Goal: Task Accomplishment & Management: Manage account settings

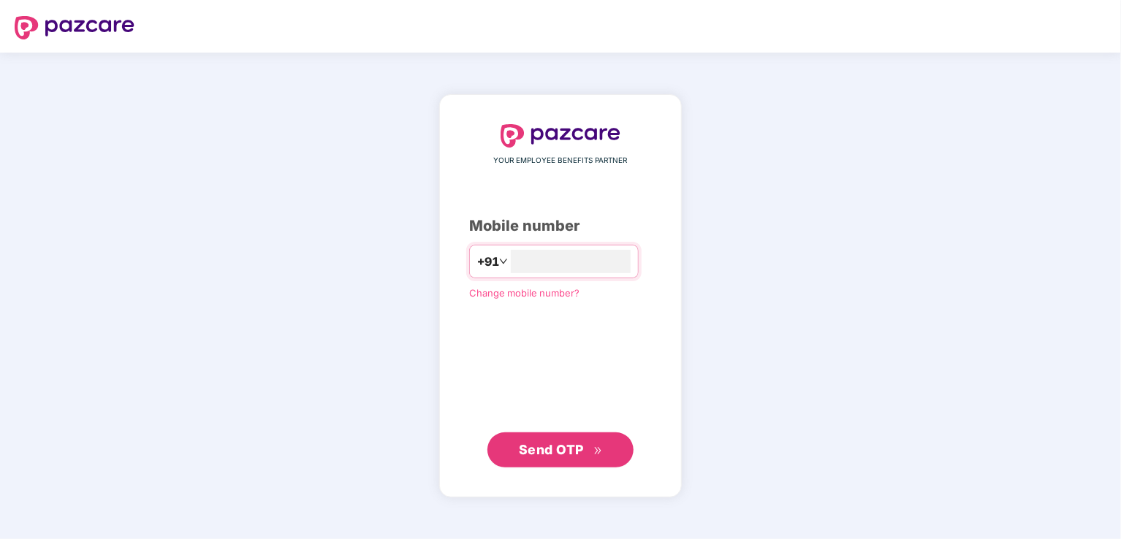
type input "**********"
click at [532, 442] on span "Send OTP" at bounding box center [551, 449] width 65 height 15
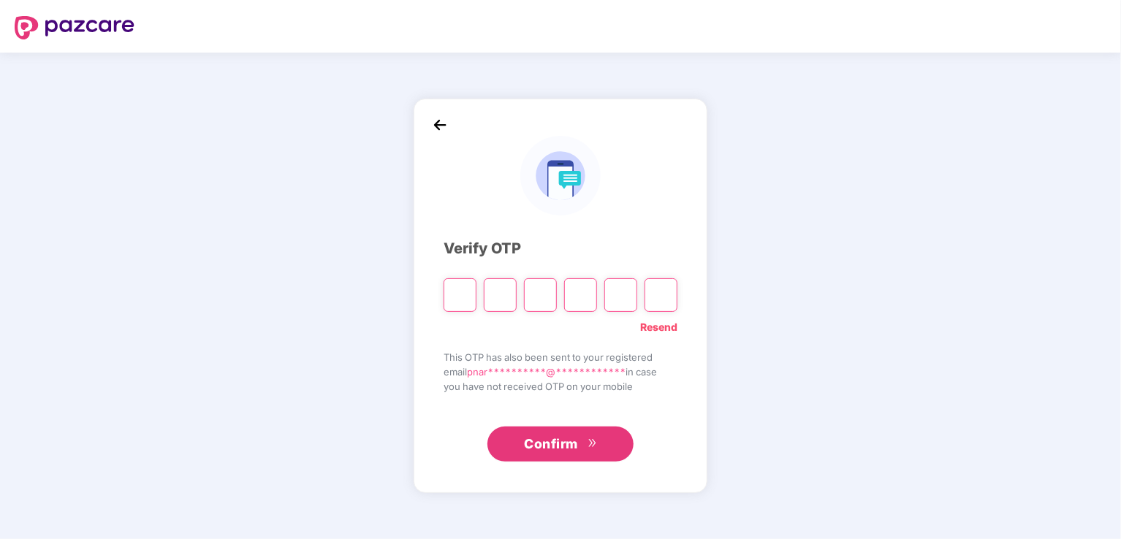
type input "*"
click at [585, 305] on input "Digit 4" at bounding box center [580, 295] width 33 height 34
type input "*"
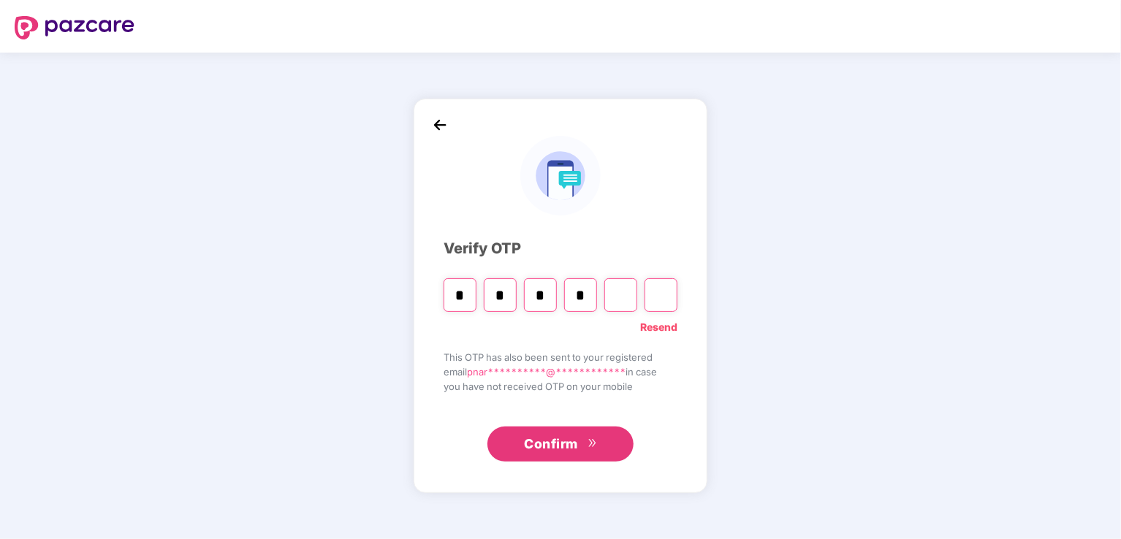
type input "*"
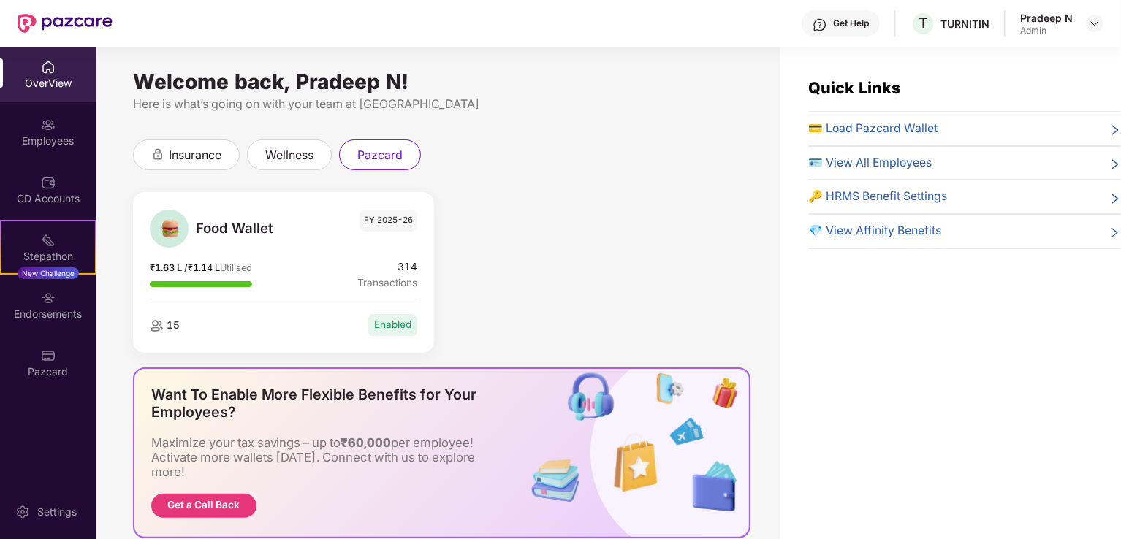
click at [652, 206] on div "Food Wallet FY 2025-26 ₹1.63 L / ₹1.14 L Utilised 314 Transactions 15 Enabled" at bounding box center [442, 279] width 632 height 175
drag, startPoint x: 549, startPoint y: 132, endPoint x: 543, endPoint y: 125, distance: 8.9
click at [545, 126] on div "Welcome back, Pradeep N! Here is what’s going on with your team at Pazcare insu…" at bounding box center [437, 302] width 683 height 510
click at [714, 208] on div "Food Wallet FY 2025-26 ₹1.63 L / ₹1.14 L Utilised 314 Transactions 15 Enabled" at bounding box center [442, 279] width 632 height 175
click at [47, 142] on div "Employees" at bounding box center [48, 141] width 96 height 15
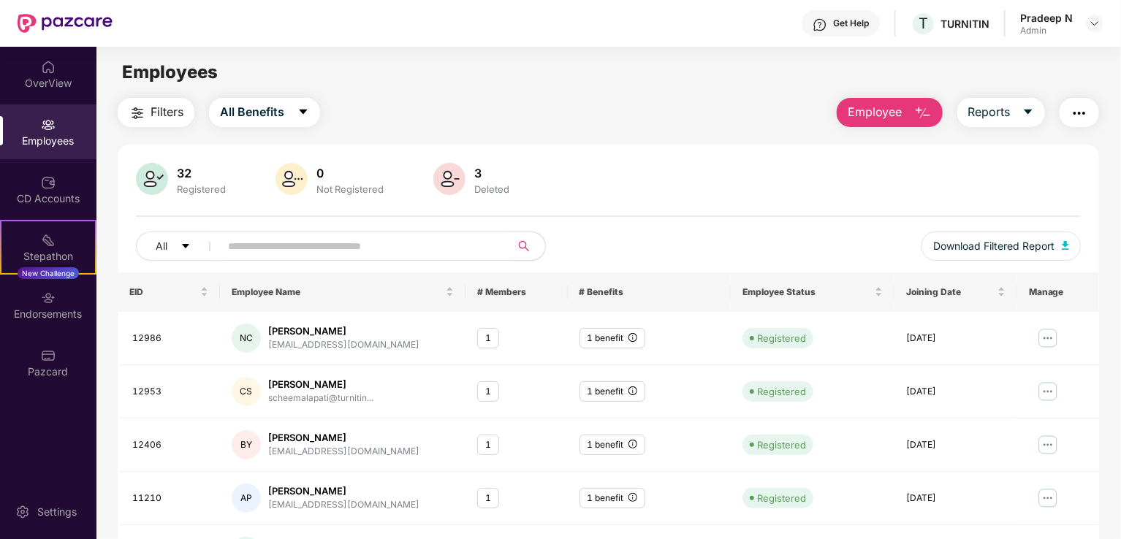
click at [638, 196] on div "32 Registered 0 Not Registered 3 Deleted" at bounding box center [608, 180] width 945 height 35
click at [862, 115] on span "Employee" at bounding box center [874, 112] width 55 height 18
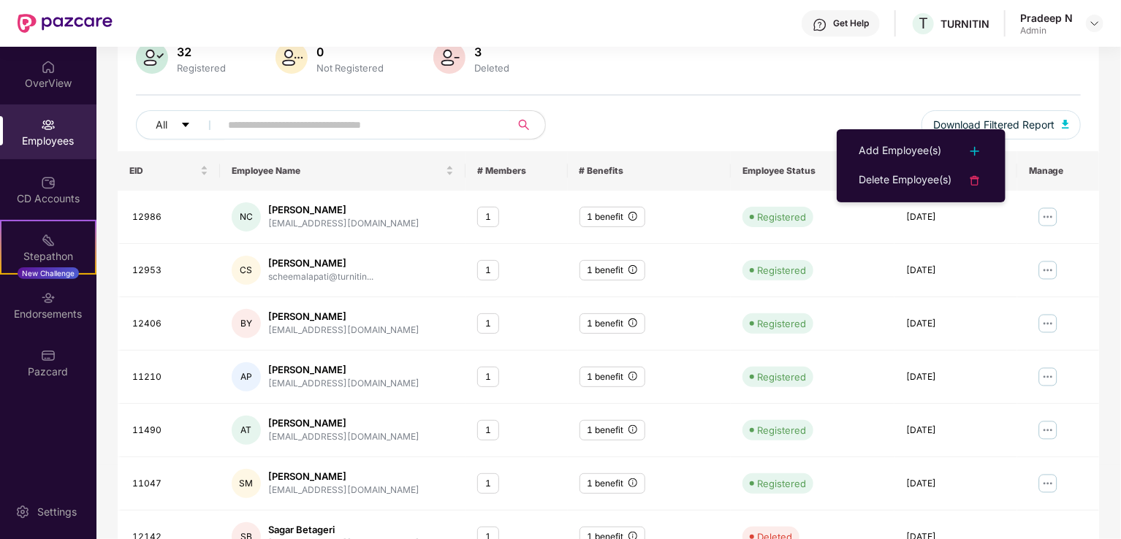
scroll to position [146, 0]
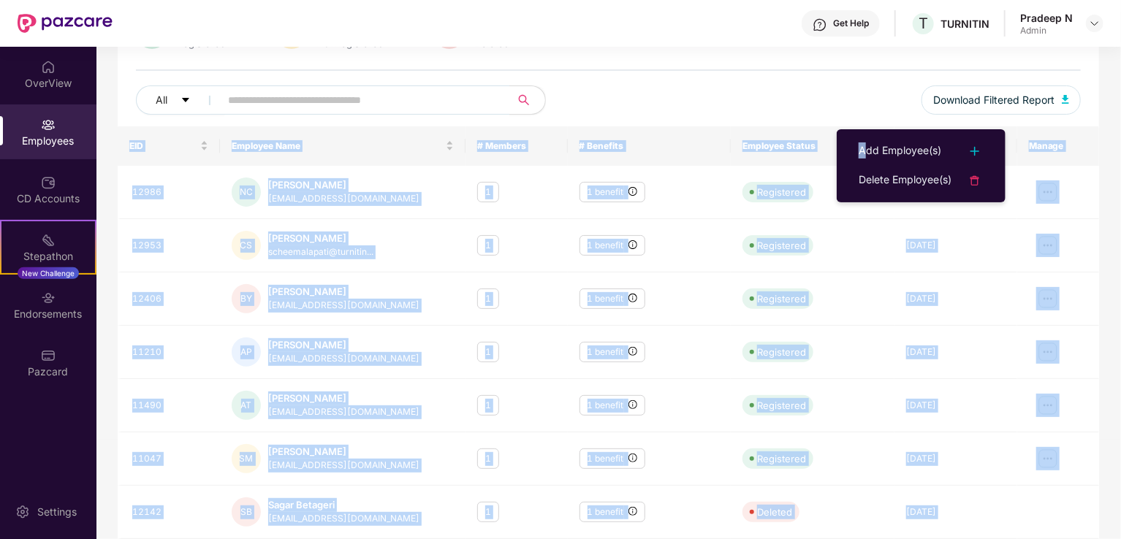
drag, startPoint x: 866, startPoint y: 134, endPoint x: 758, endPoint y: 100, distance: 113.9
click at [758, 100] on body "Get Help T TURNITIN Pradeep N Admin OverView Employees CD Accounts Stepathon Ne…" at bounding box center [560, 269] width 1121 height 539
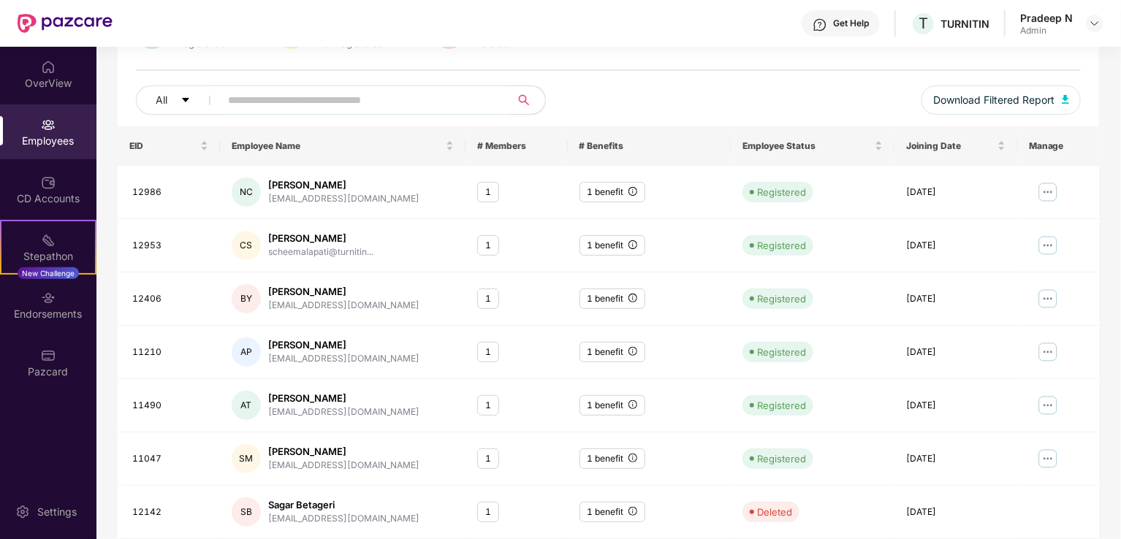
click at [758, 98] on div "All Download Filtered Report" at bounding box center [608, 105] width 945 height 41
click at [1043, 190] on img at bounding box center [1047, 191] width 23 height 23
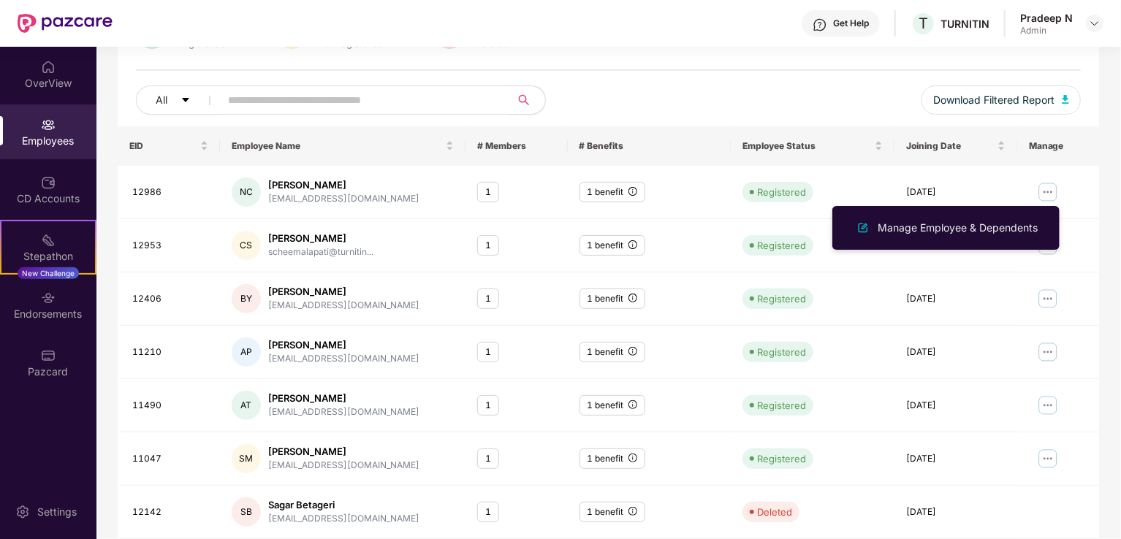
click at [744, 76] on div "32 Registered 0 Not Registered 3 Deleted All Download Filtered Report" at bounding box center [608, 72] width 981 height 110
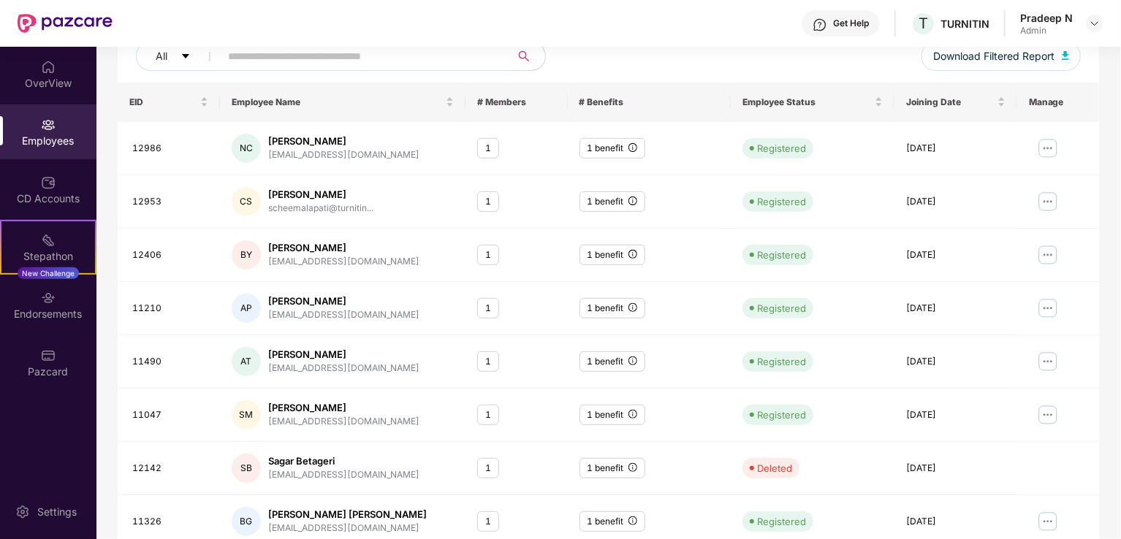
scroll to position [0, 0]
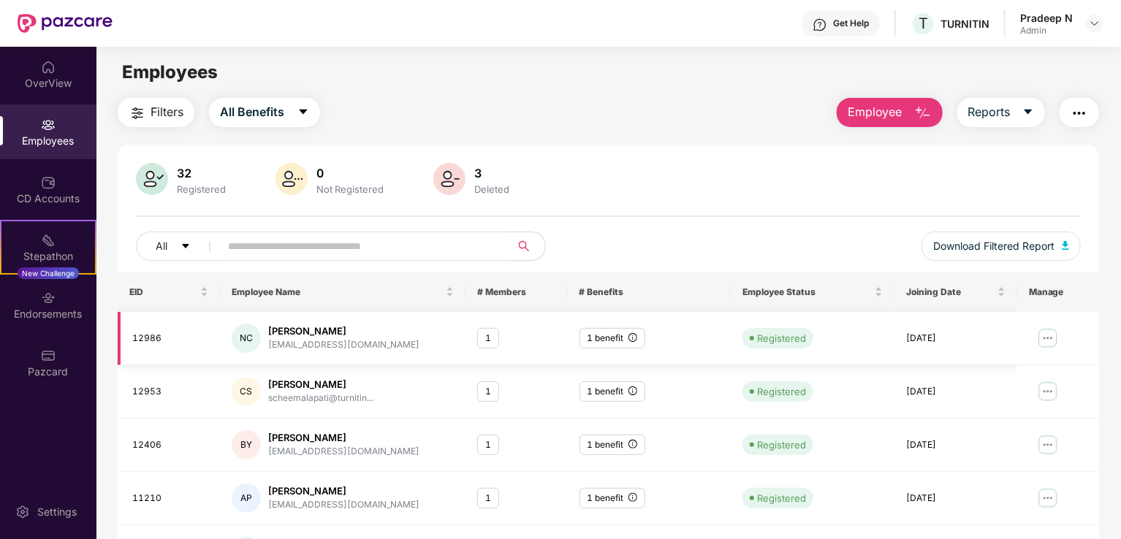
click at [1045, 336] on img at bounding box center [1047, 338] width 23 height 23
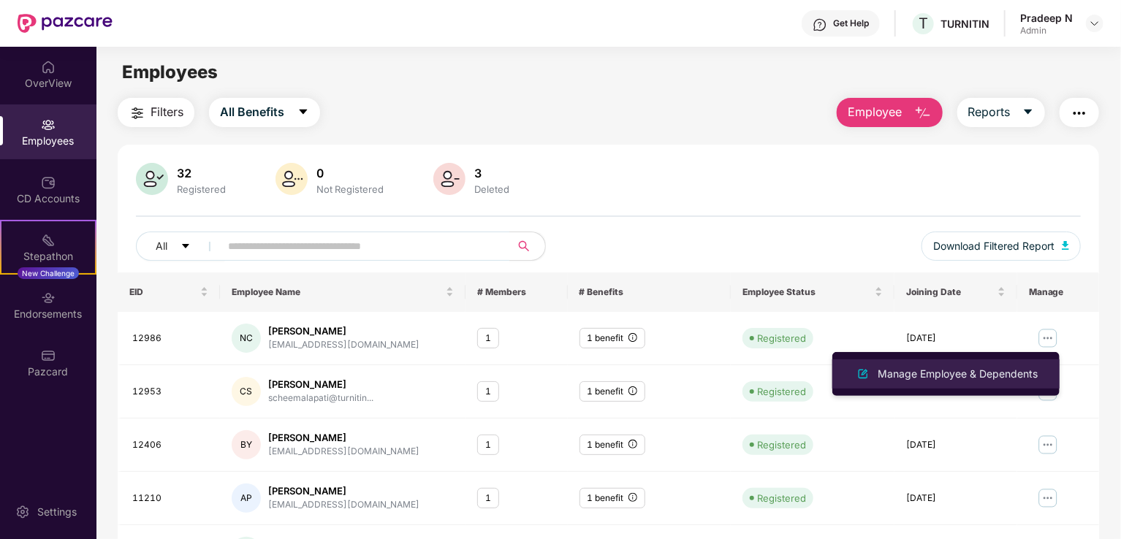
click at [936, 375] on div "Manage Employee & Dependents" at bounding box center [957, 374] width 166 height 16
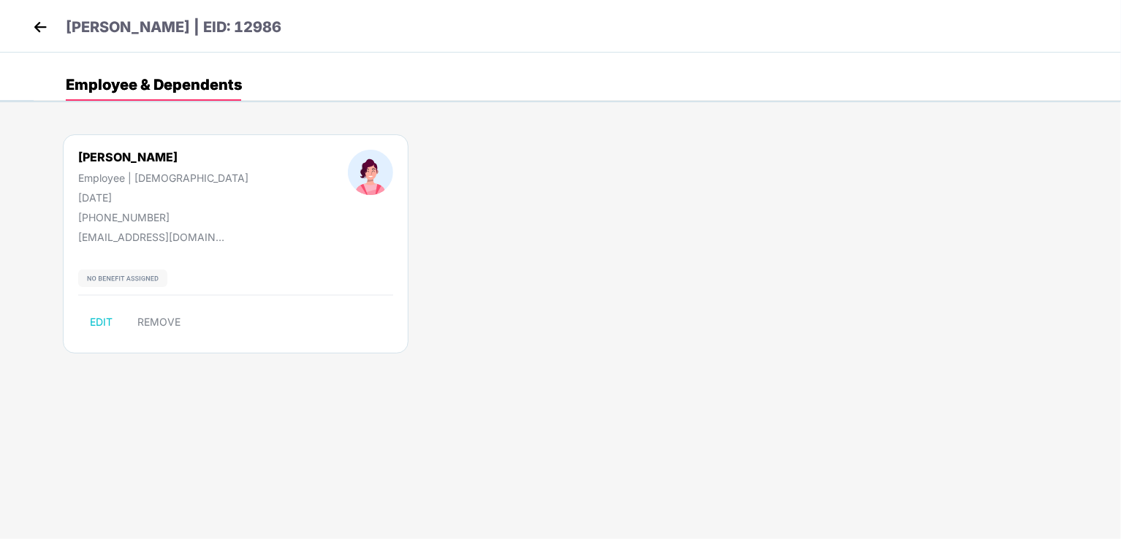
click at [42, 28] on img at bounding box center [40, 27] width 22 height 22
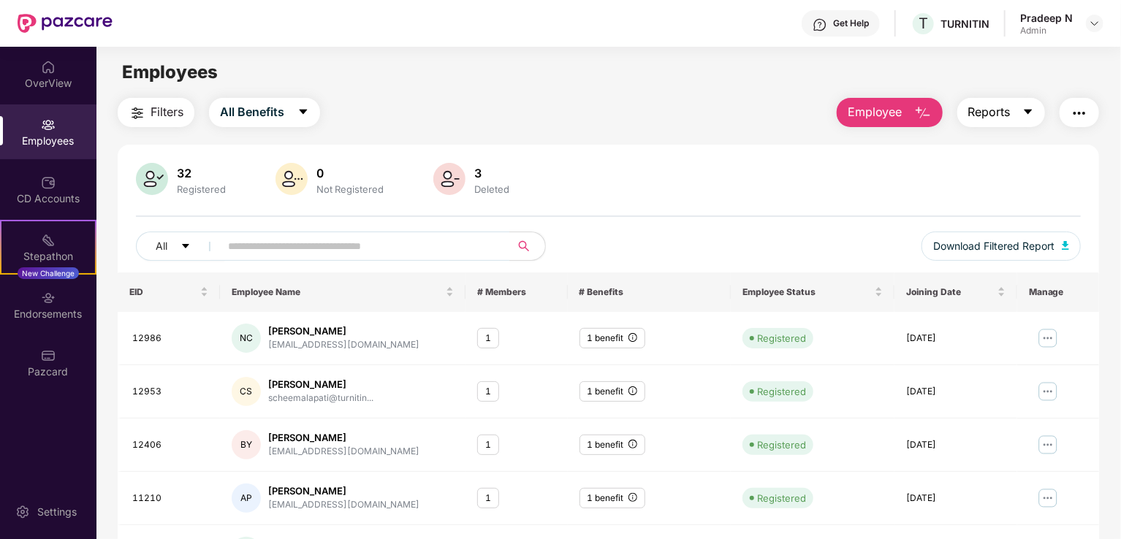
click at [1034, 96] on main "Employees Filters All Benefits Employee Reports 32 Registered 0 Not Registered …" at bounding box center [607, 316] width 1023 height 539
click at [1034, 116] on button "Reports" at bounding box center [1001, 112] width 88 height 29
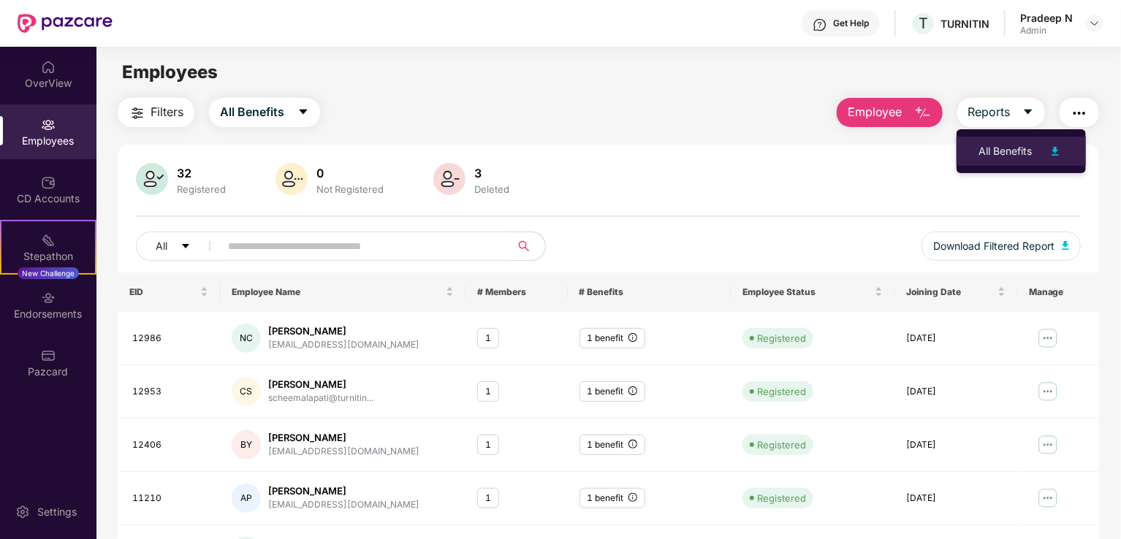
click at [1056, 153] on img at bounding box center [1055, 151] width 18 height 18
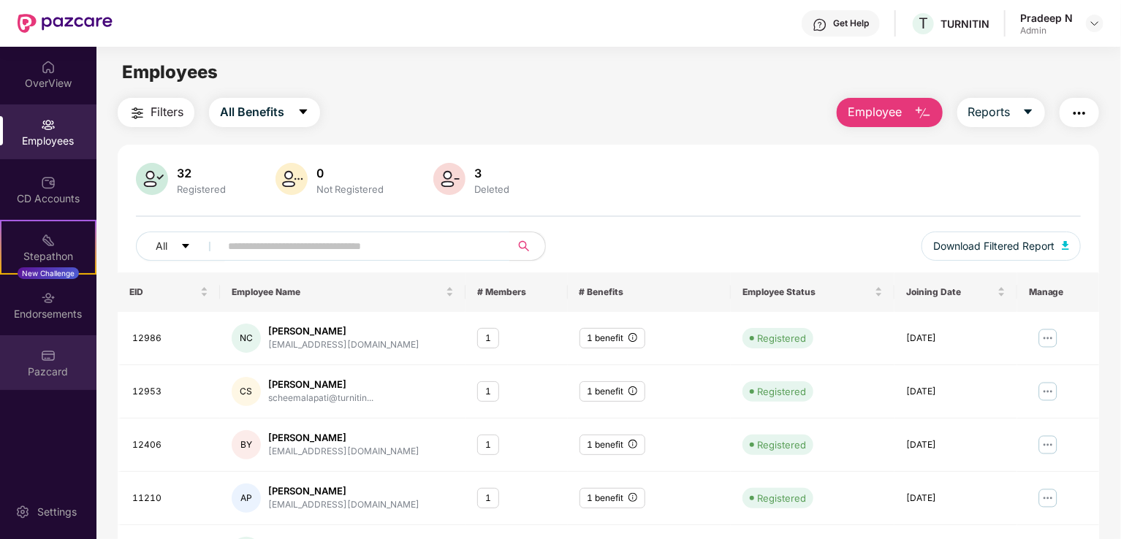
click at [50, 360] on img at bounding box center [48, 355] width 15 height 15
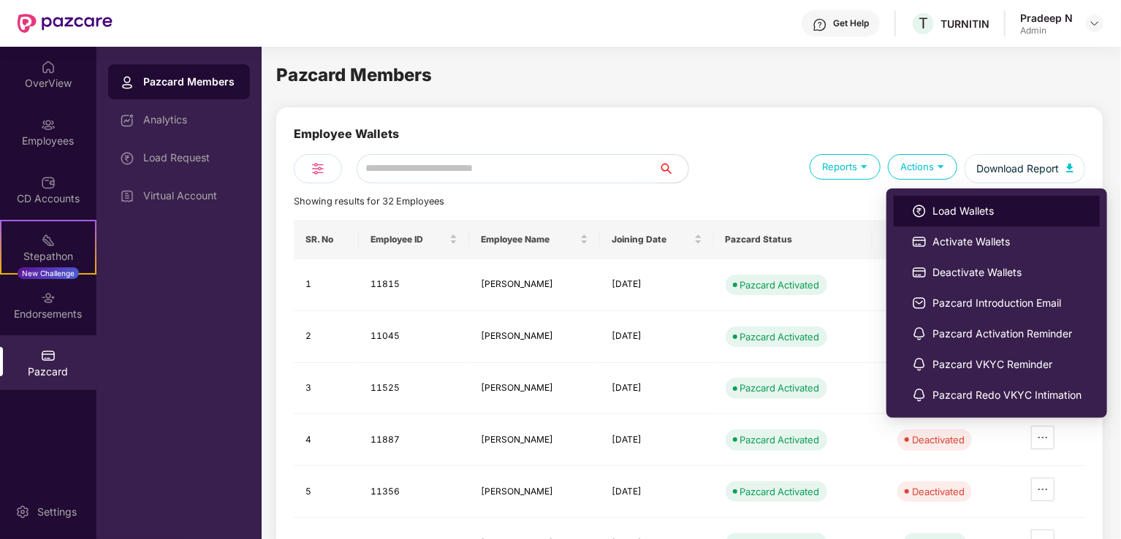
click at [937, 212] on span "Load Wallets" at bounding box center [1006, 211] width 149 height 16
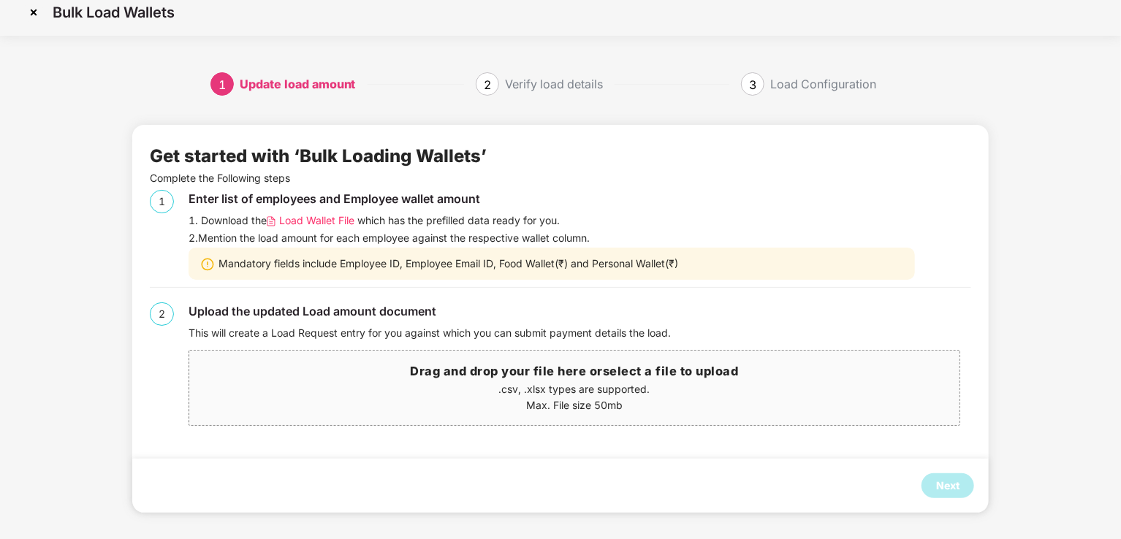
scroll to position [14, 0]
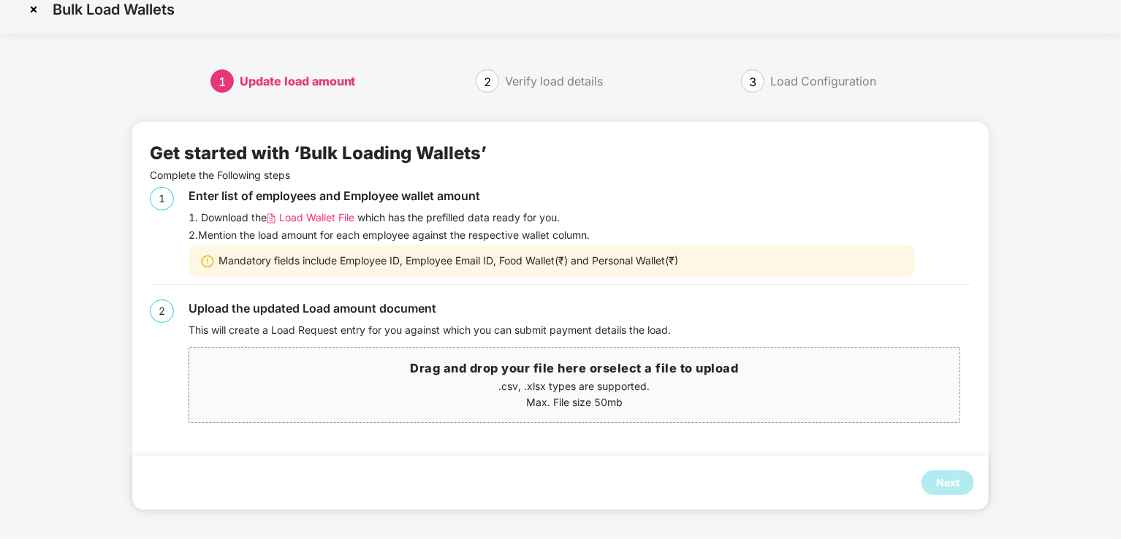
click at [291, 222] on span "Load Wallet File" at bounding box center [316, 218] width 75 height 16
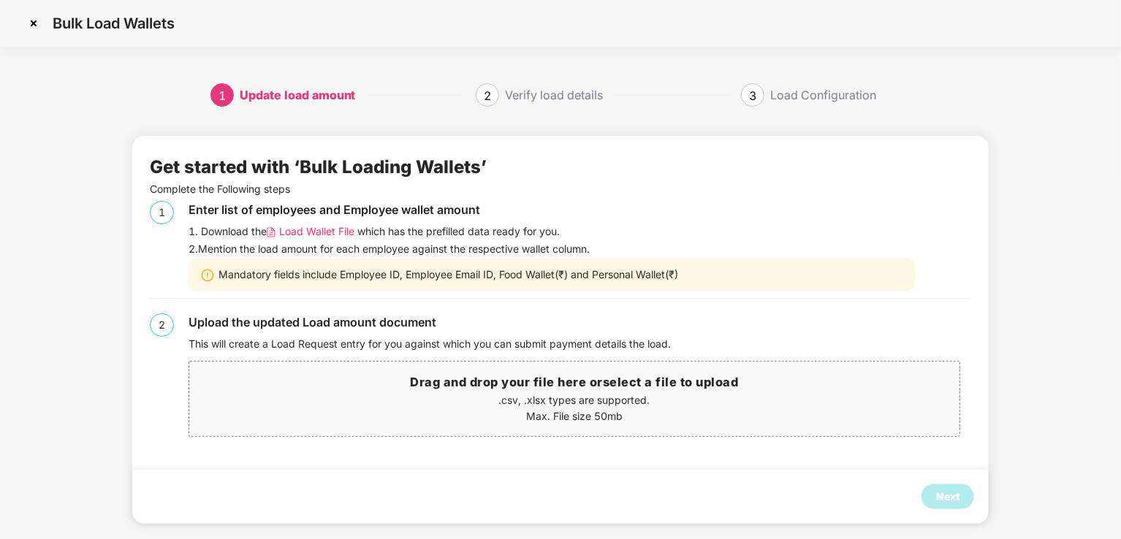
click at [30, 21] on img at bounding box center [33, 23] width 23 height 23
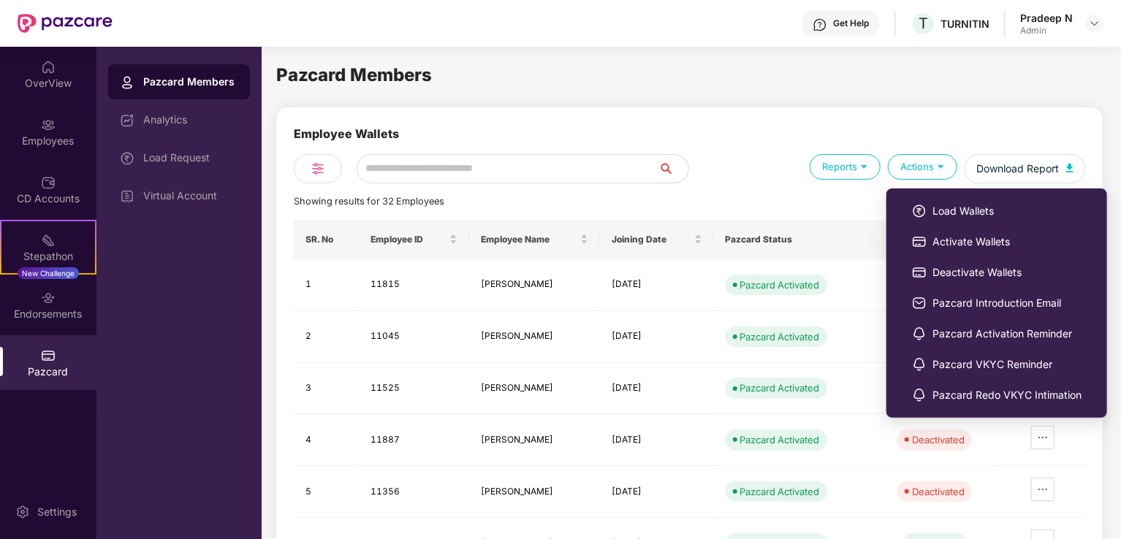
click at [945, 166] on img at bounding box center [941, 166] width 14 height 14
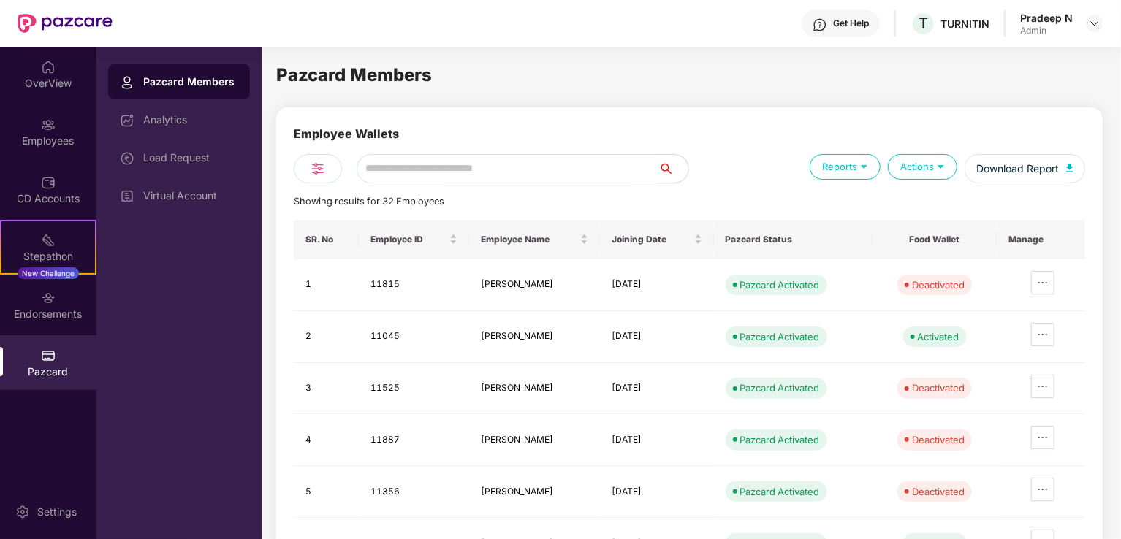
click at [945, 172] on div "Actions" at bounding box center [922, 167] width 69 height 26
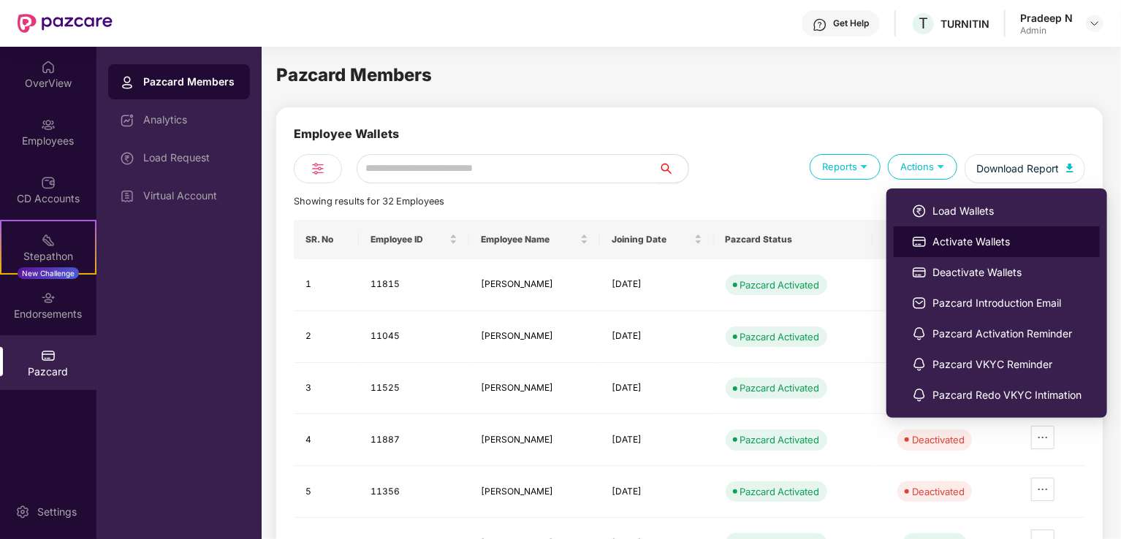
click at [941, 244] on span "Activate Wallets" at bounding box center [1006, 242] width 149 height 16
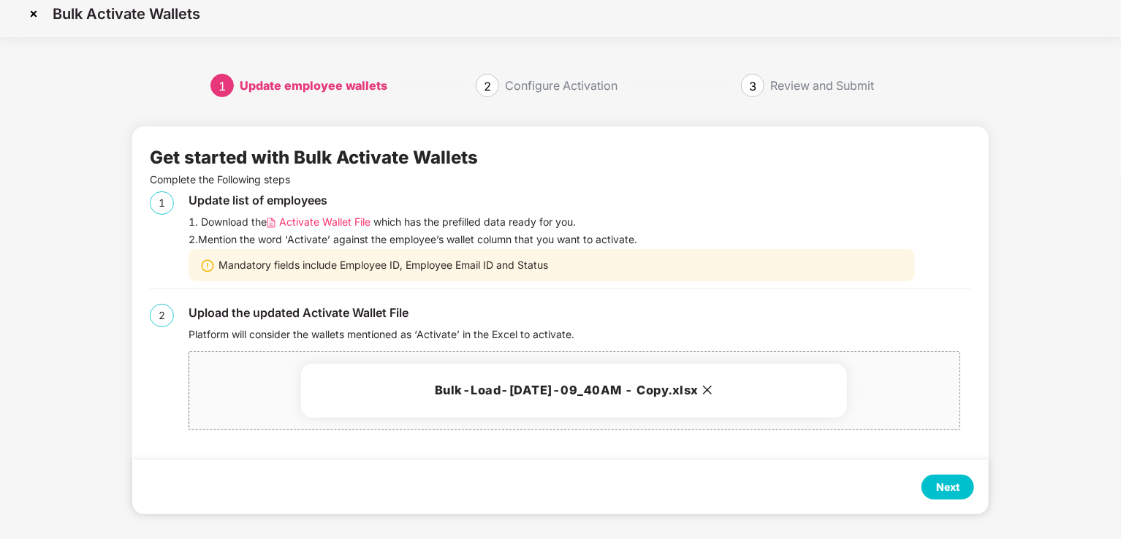
scroll to position [14, 0]
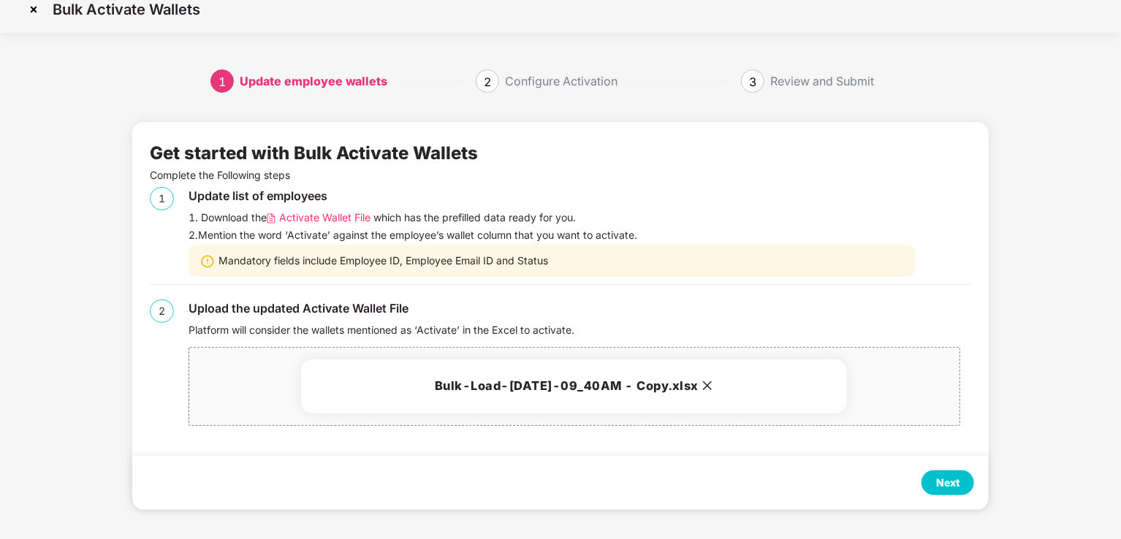
click at [948, 478] on div "Next" at bounding box center [947, 483] width 23 height 16
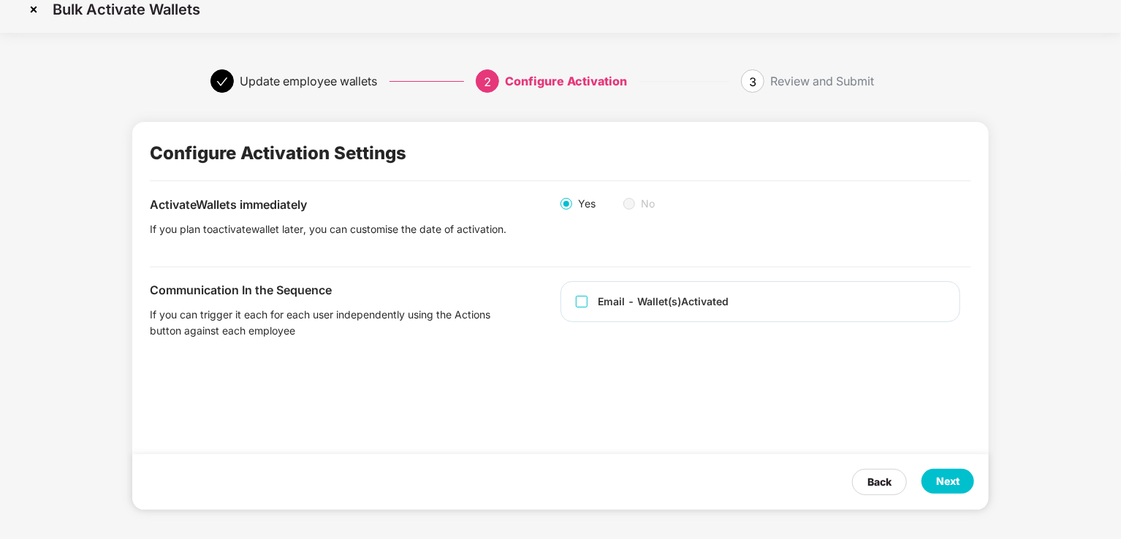
click at [944, 474] on div "Next" at bounding box center [947, 481] width 23 height 16
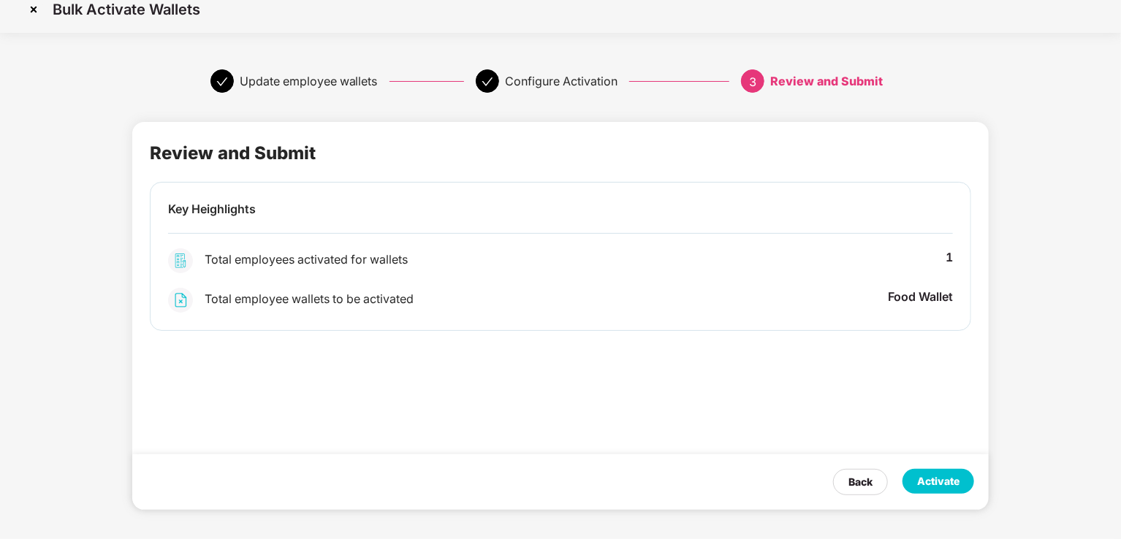
click at [921, 482] on div "Activate" at bounding box center [938, 481] width 42 height 16
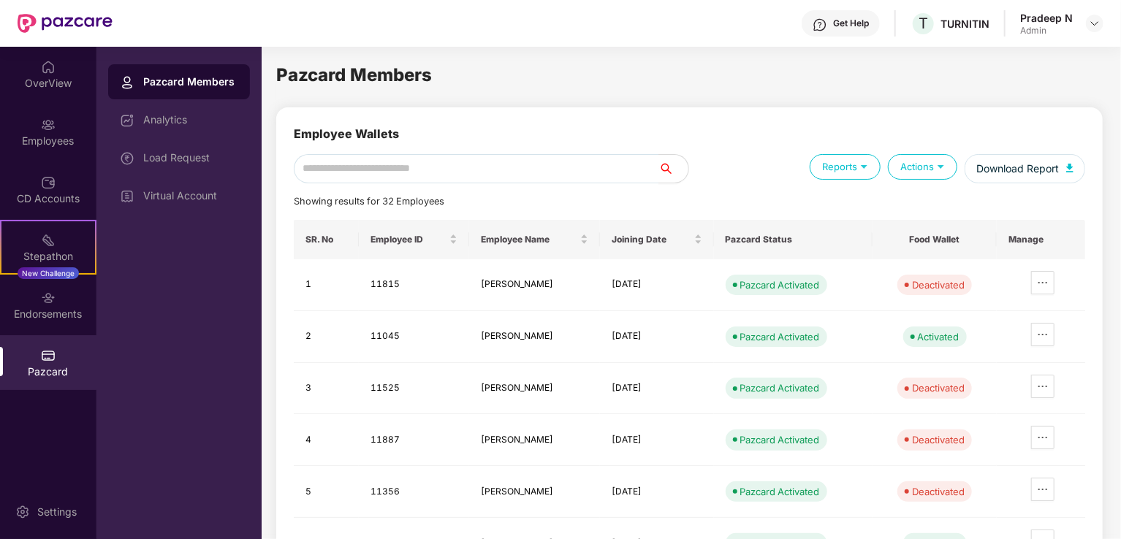
scroll to position [0, 0]
click at [485, 174] on input "text" at bounding box center [507, 168] width 302 height 29
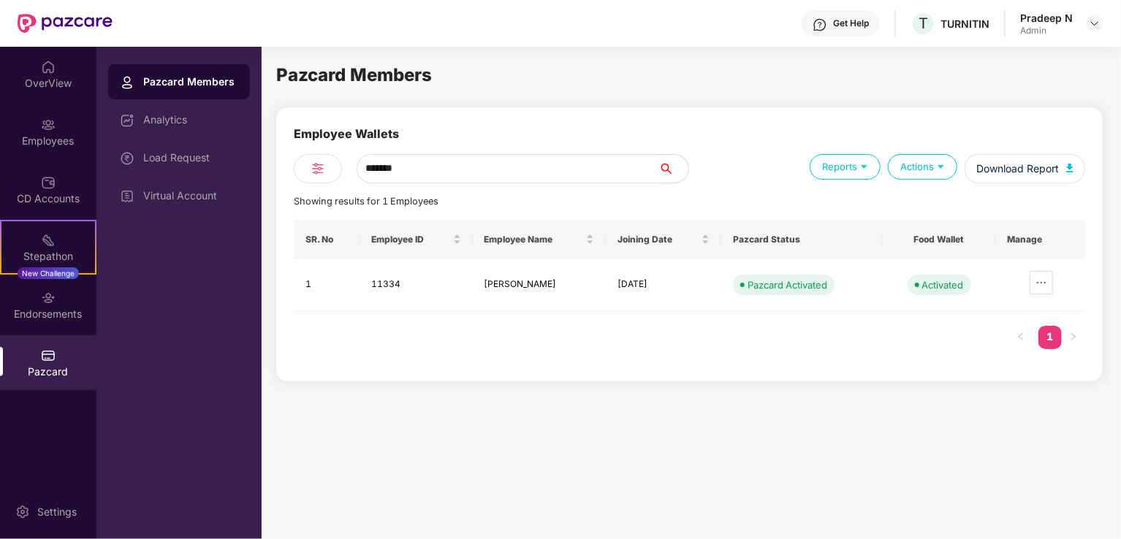
type input "*******"
click at [50, 358] on img at bounding box center [48, 355] width 15 height 15
click at [48, 354] on img at bounding box center [48, 355] width 15 height 15
click at [47, 354] on img at bounding box center [48, 355] width 15 height 15
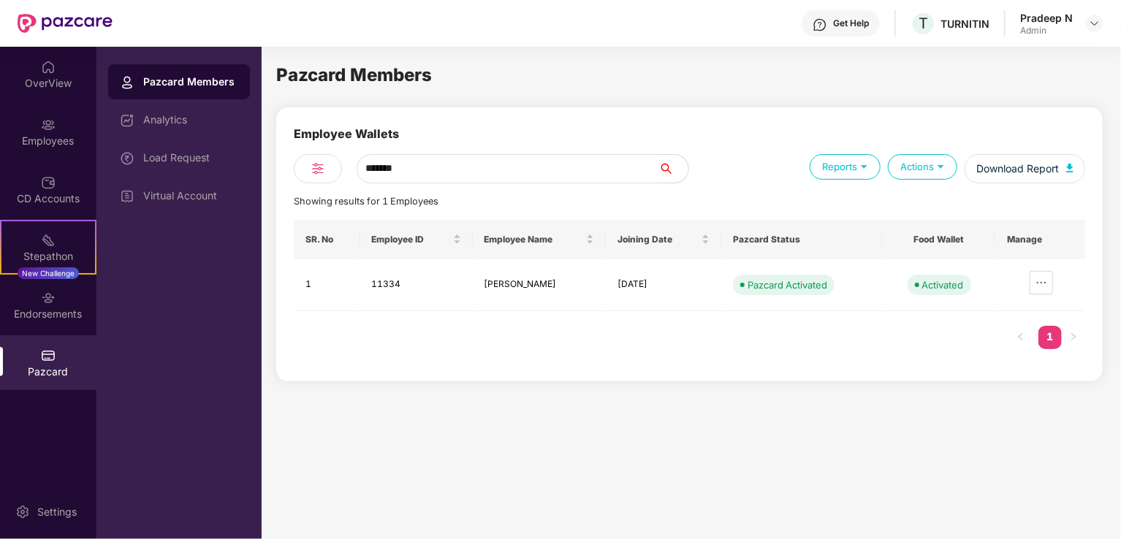
click at [47, 354] on img at bounding box center [48, 355] width 15 height 15
click at [50, 355] on img at bounding box center [48, 355] width 15 height 15
click at [44, 357] on img at bounding box center [48, 355] width 15 height 15
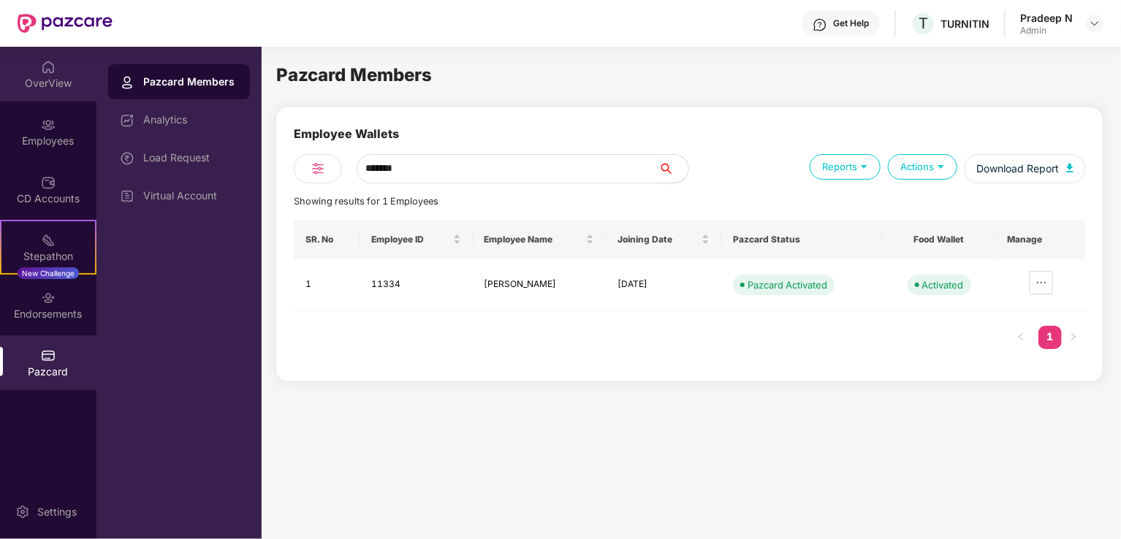
click at [39, 74] on div "OverView" at bounding box center [48, 74] width 96 height 55
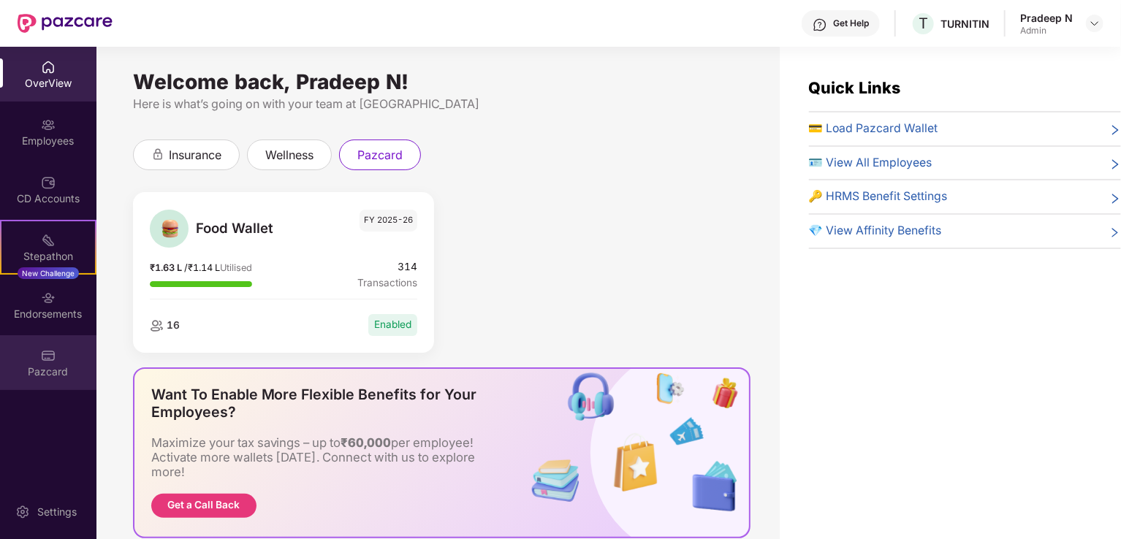
click at [64, 363] on div "Pazcard" at bounding box center [48, 362] width 96 height 55
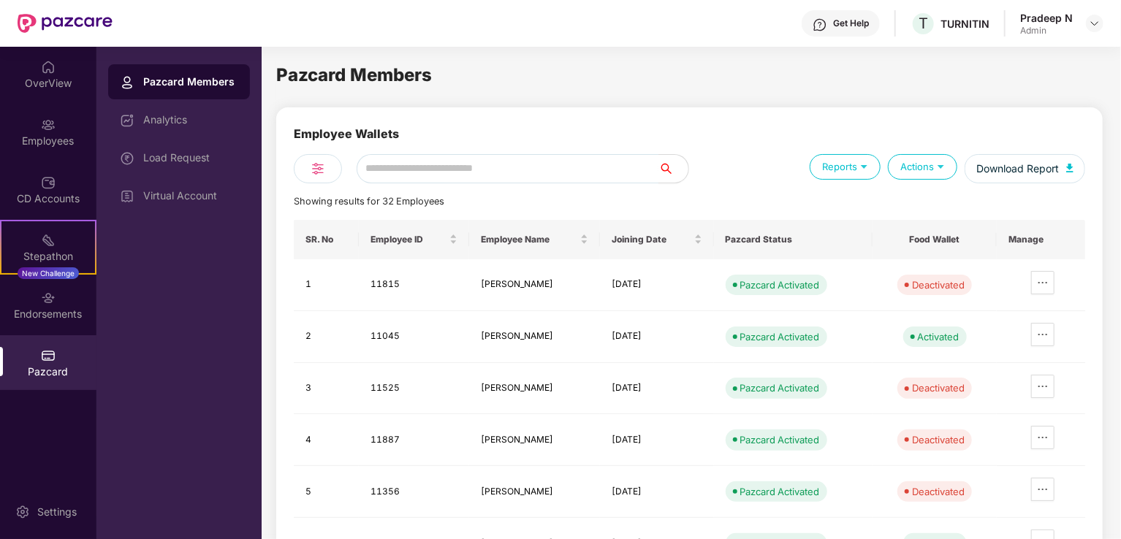
click at [926, 172] on div "Actions" at bounding box center [922, 167] width 69 height 26
click at [931, 177] on div "Actions" at bounding box center [922, 167] width 69 height 26
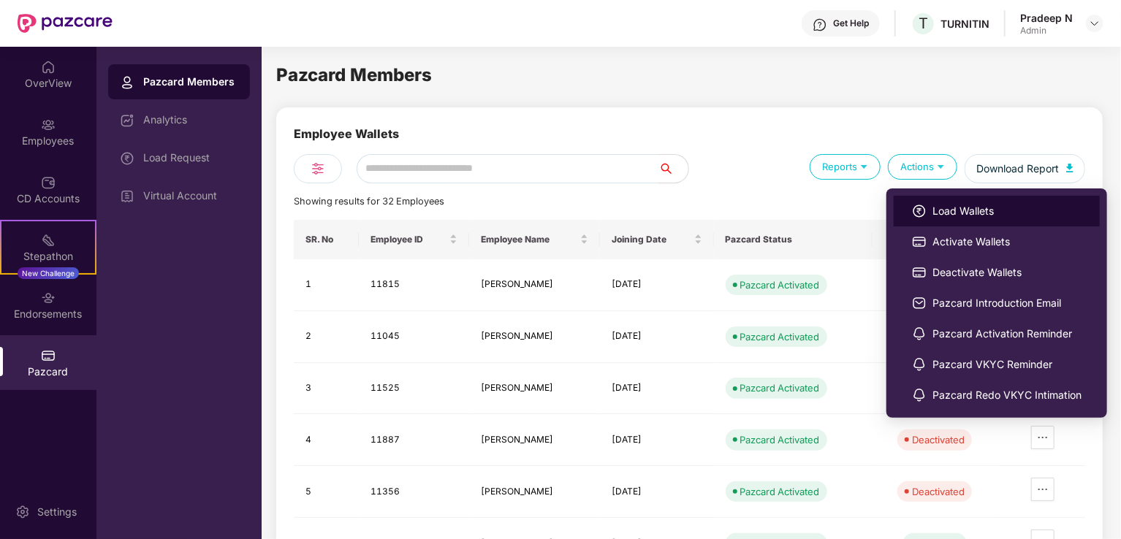
click at [932, 210] on span "Load Wallets" at bounding box center [1006, 211] width 149 height 16
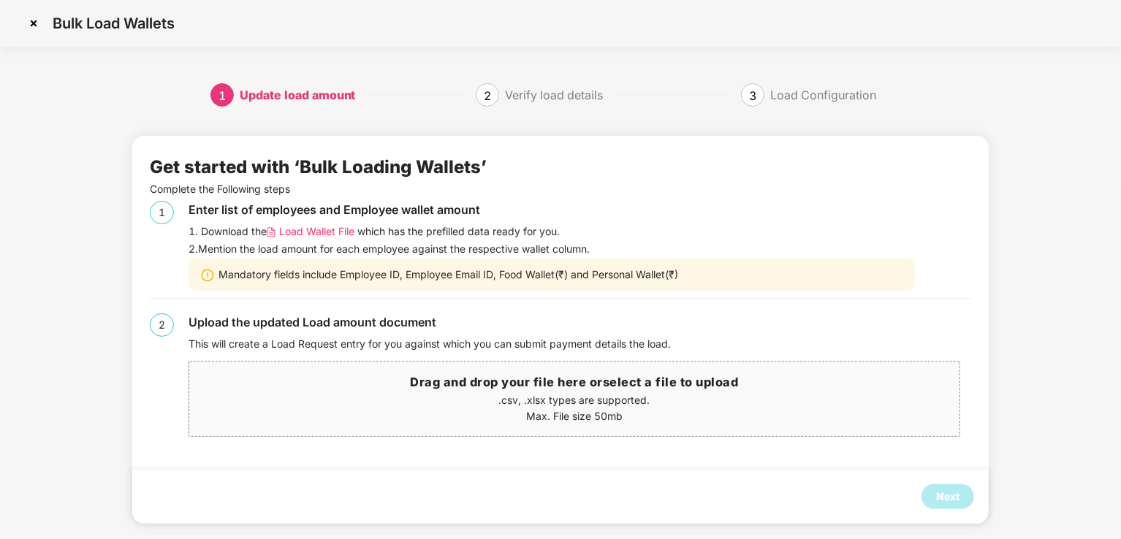
click at [320, 229] on span "Load Wallet File" at bounding box center [316, 232] width 75 height 16
click at [32, 23] on img at bounding box center [33, 23] width 23 height 23
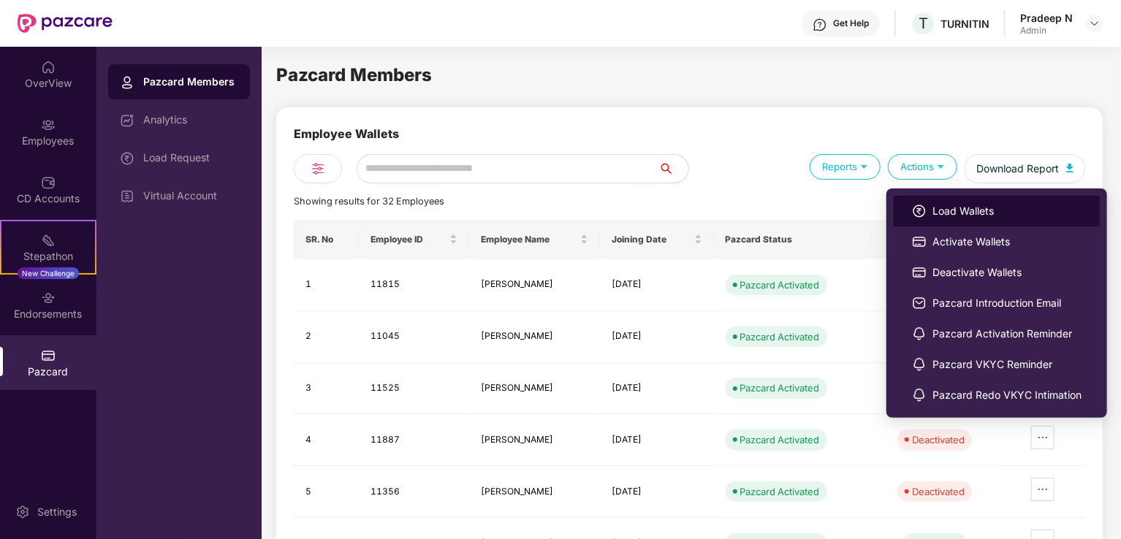
click at [947, 217] on span "Load Wallets" at bounding box center [1006, 211] width 149 height 16
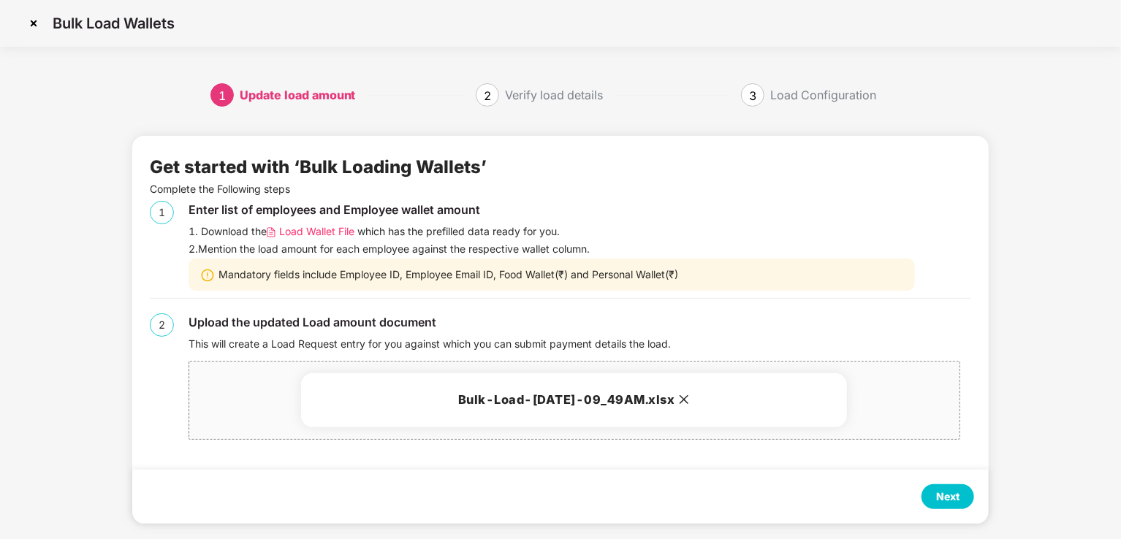
click at [937, 495] on div "Next" at bounding box center [947, 497] width 23 height 16
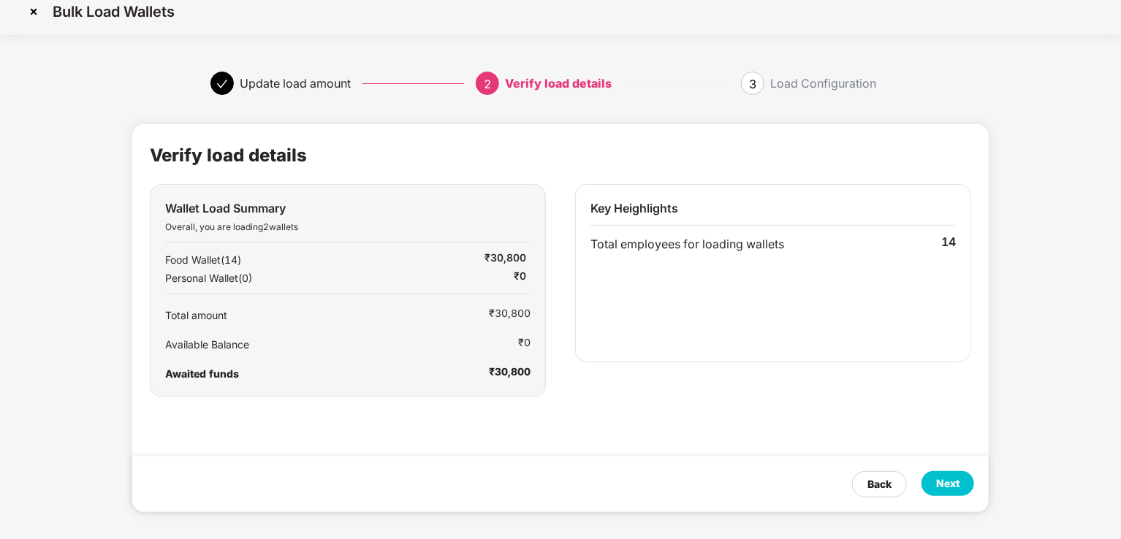
scroll to position [14, 0]
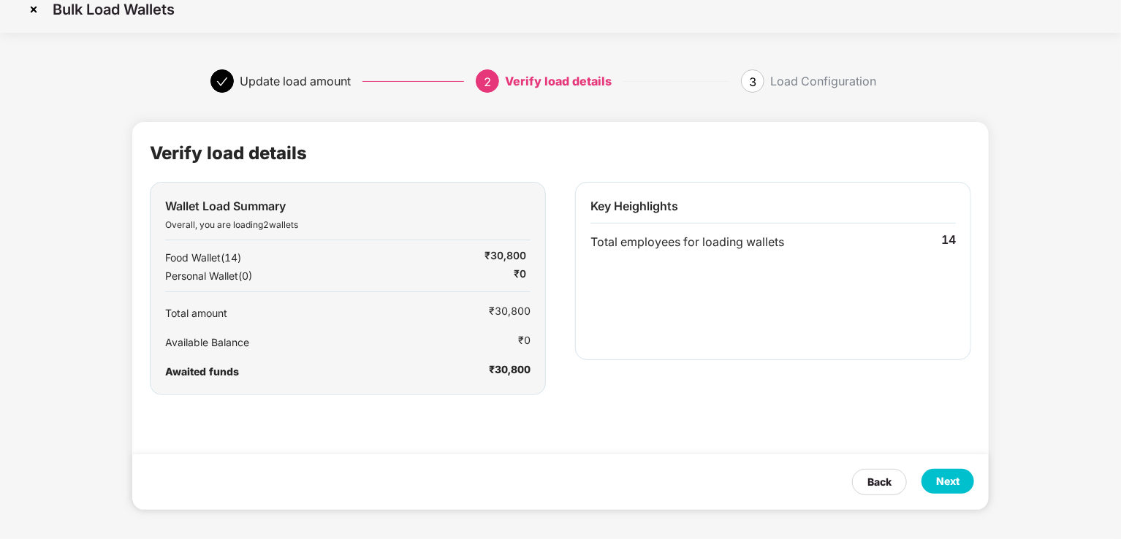
click at [947, 485] on div "Next" at bounding box center [947, 481] width 23 height 16
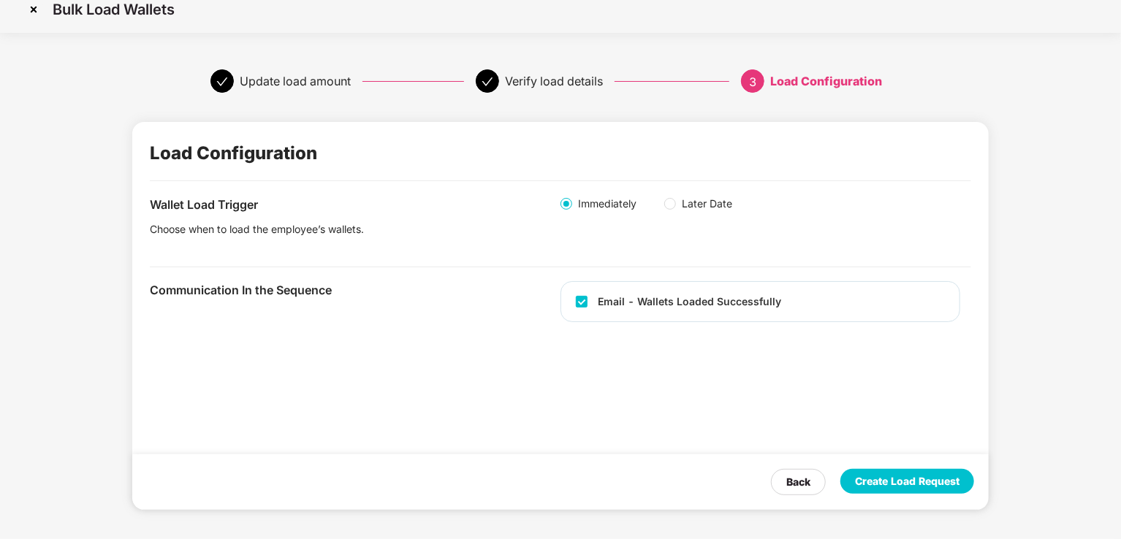
click at [923, 481] on div "Create Load Request" at bounding box center [907, 481] width 104 height 16
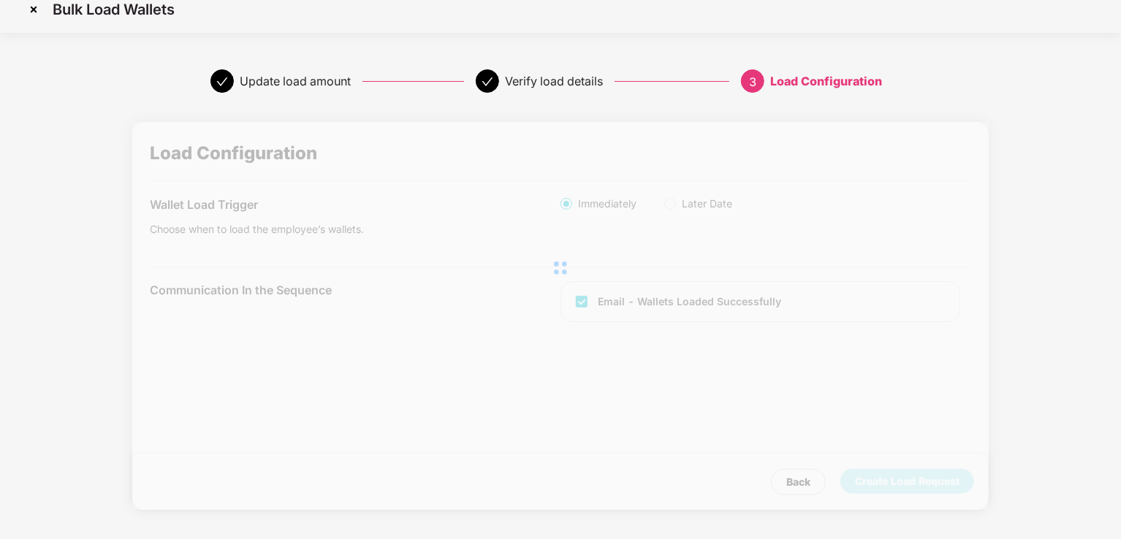
scroll to position [0, 0]
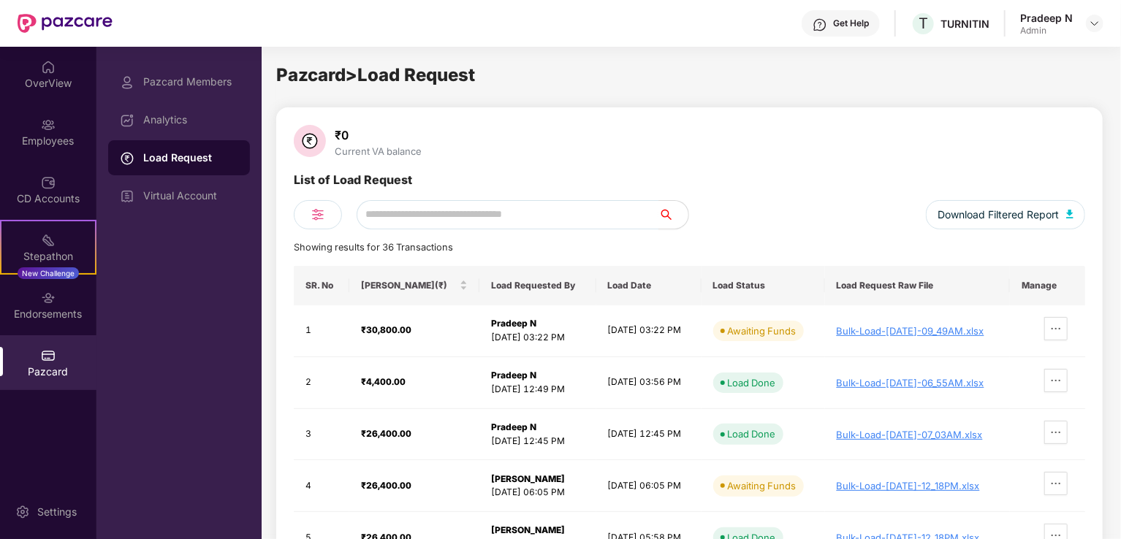
click at [348, 134] on div "₹0" at bounding box center [378, 135] width 93 height 15
click at [858, 150] on div "₹0 Current VA balance" at bounding box center [689, 142] width 791 height 35
